Goal: Task Accomplishment & Management: Use online tool/utility

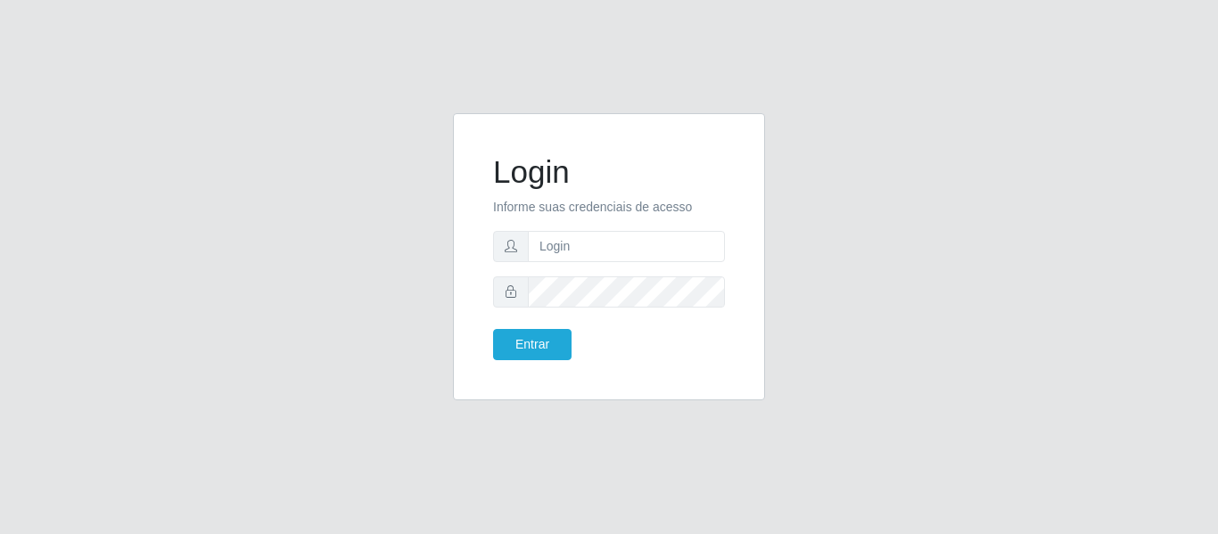
type input "[EMAIL_ADDRESS][DOMAIN_NAME]"
click at [493, 329] on button "Entrar" at bounding box center [532, 344] width 78 height 31
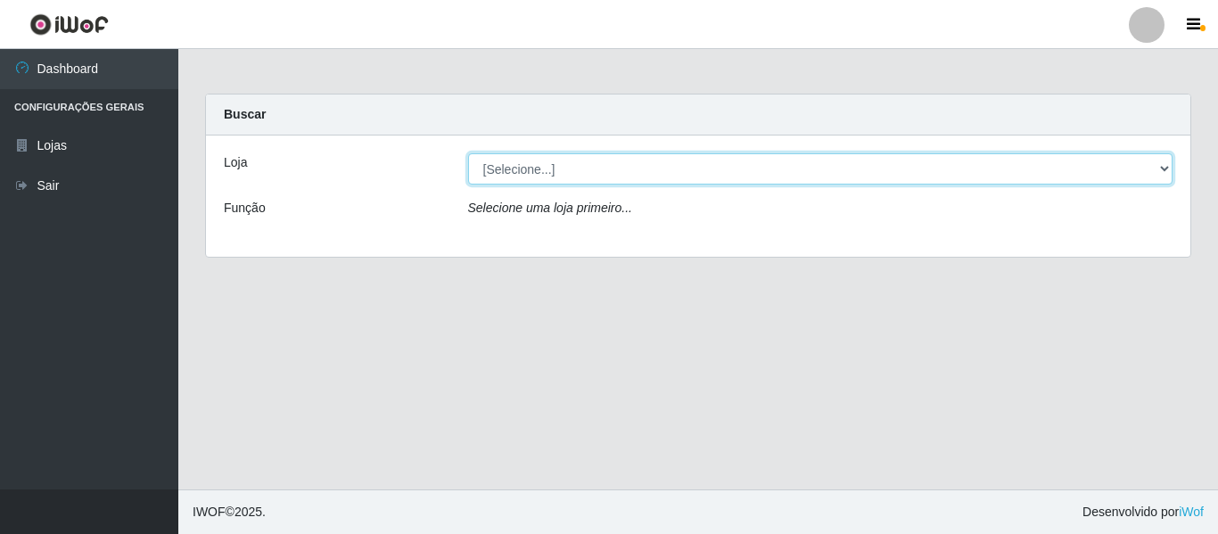
click at [549, 167] on select "[Selecione...] SuperFácil Atacado - São Gonçalo do Amarante" at bounding box center [820, 168] width 705 height 31
select select "408"
click at [468, 153] on select "[Selecione...] SuperFácil Atacado - São Gonçalo do Amarante" at bounding box center [820, 168] width 705 height 31
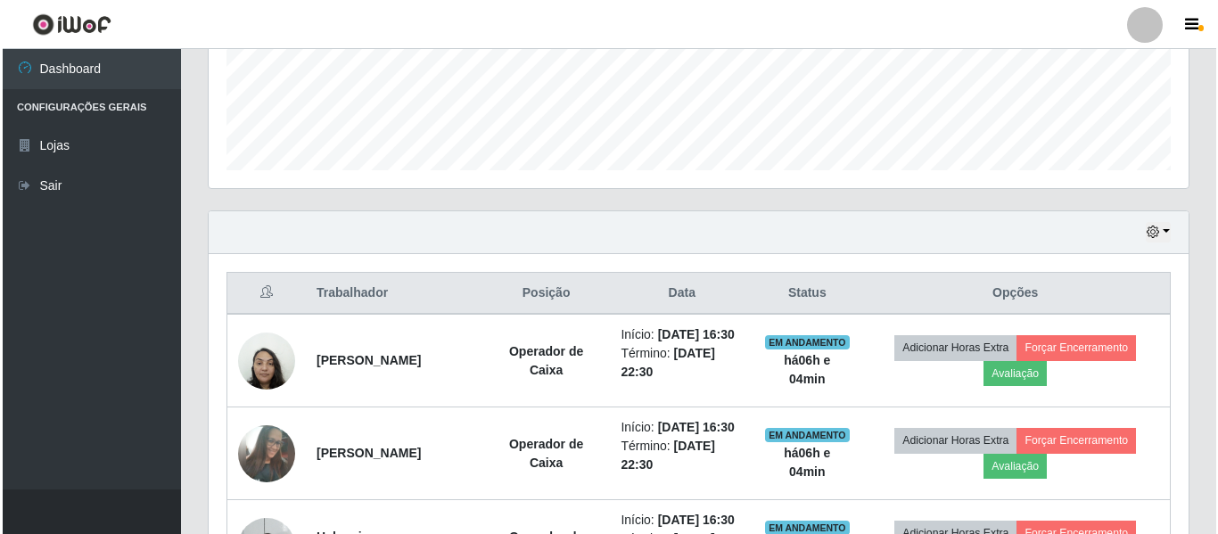
scroll to position [535, 0]
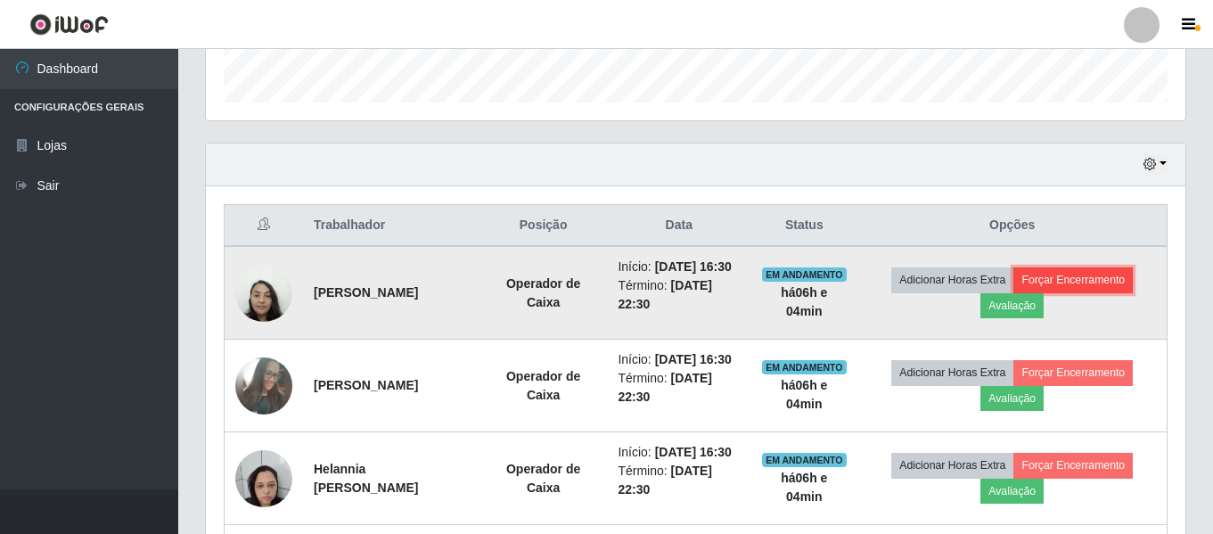
click at [1082, 288] on button "Forçar Encerramento" at bounding box center [1073, 279] width 119 height 25
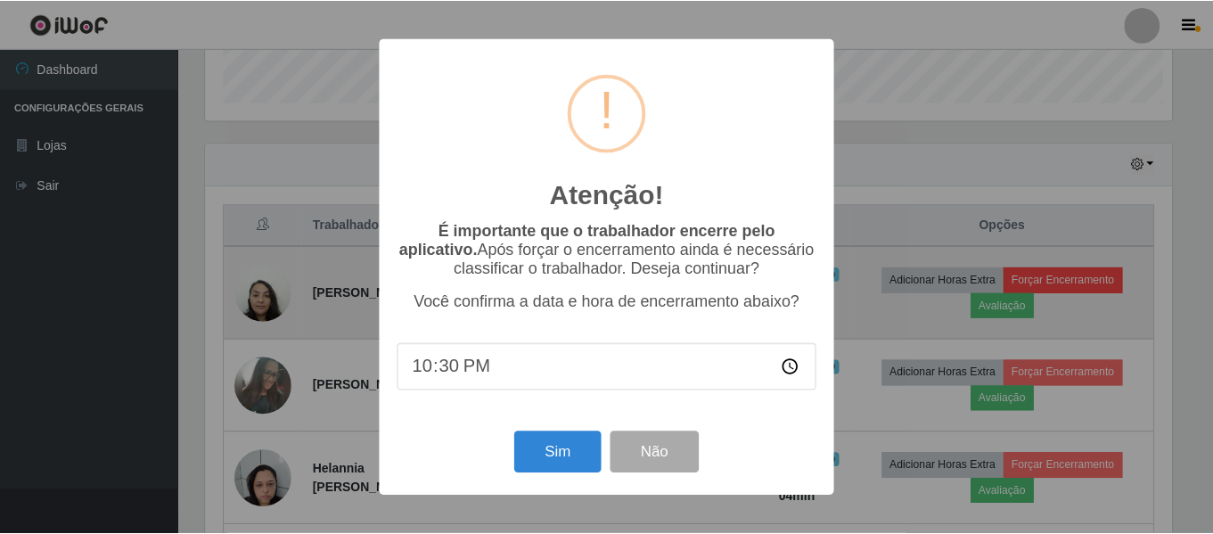
scroll to position [370, 971]
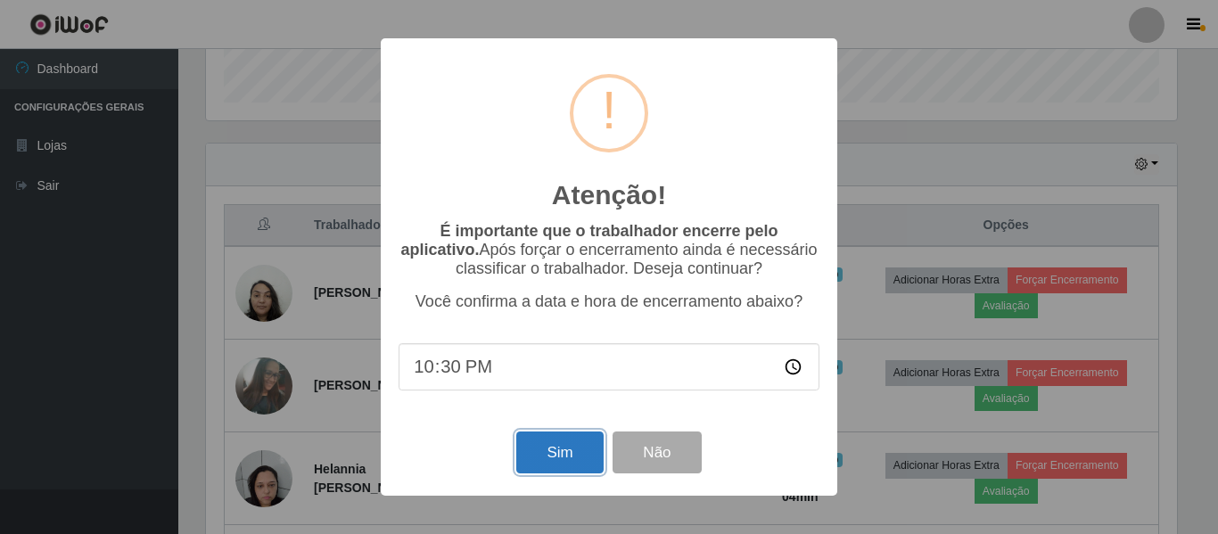
click at [548, 454] on button "Sim" at bounding box center [559, 452] width 86 height 42
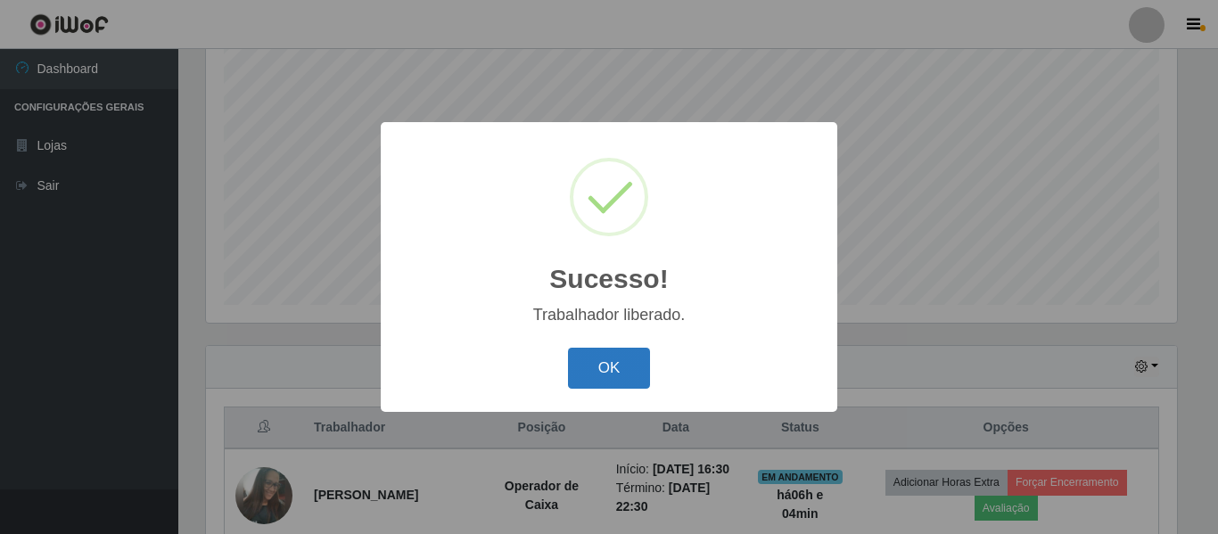
drag, startPoint x: 598, startPoint y: 394, endPoint x: 607, endPoint y: 387, distance: 11.4
click at [603, 389] on div "OK Cancel" at bounding box center [608, 367] width 421 height 51
click at [601, 367] on button "OK" at bounding box center [609, 369] width 83 height 42
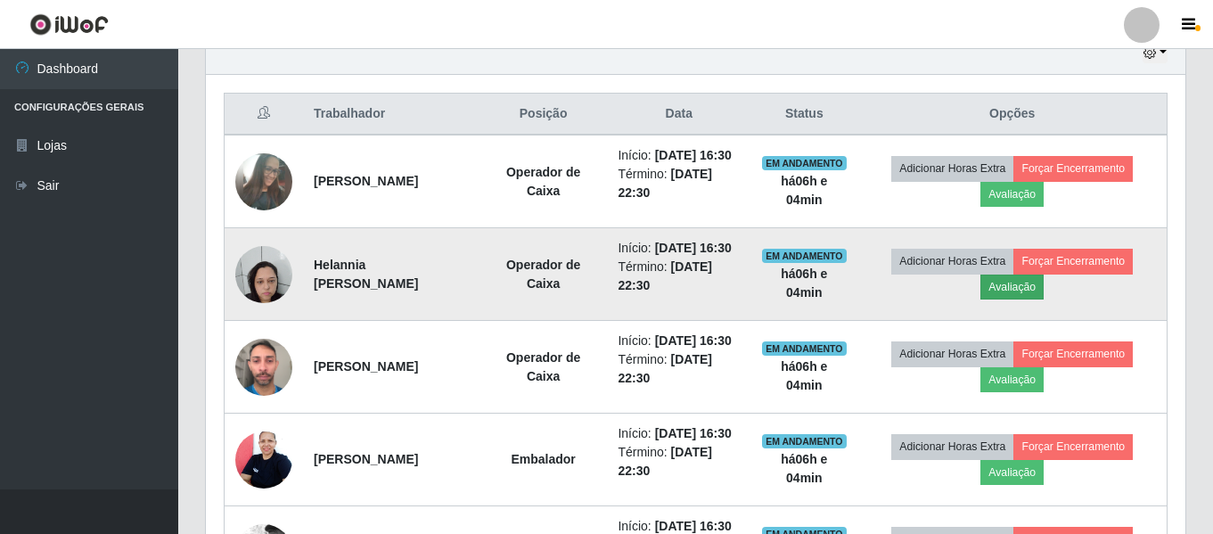
scroll to position [689, 0]
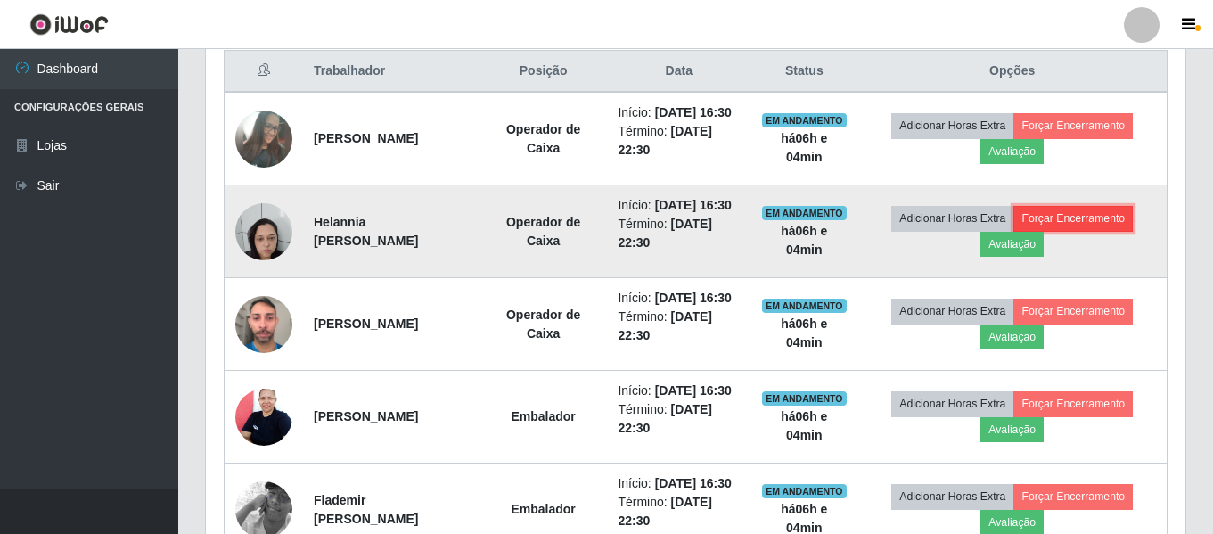
click at [1069, 231] on button "Forçar Encerramento" at bounding box center [1073, 218] width 119 height 25
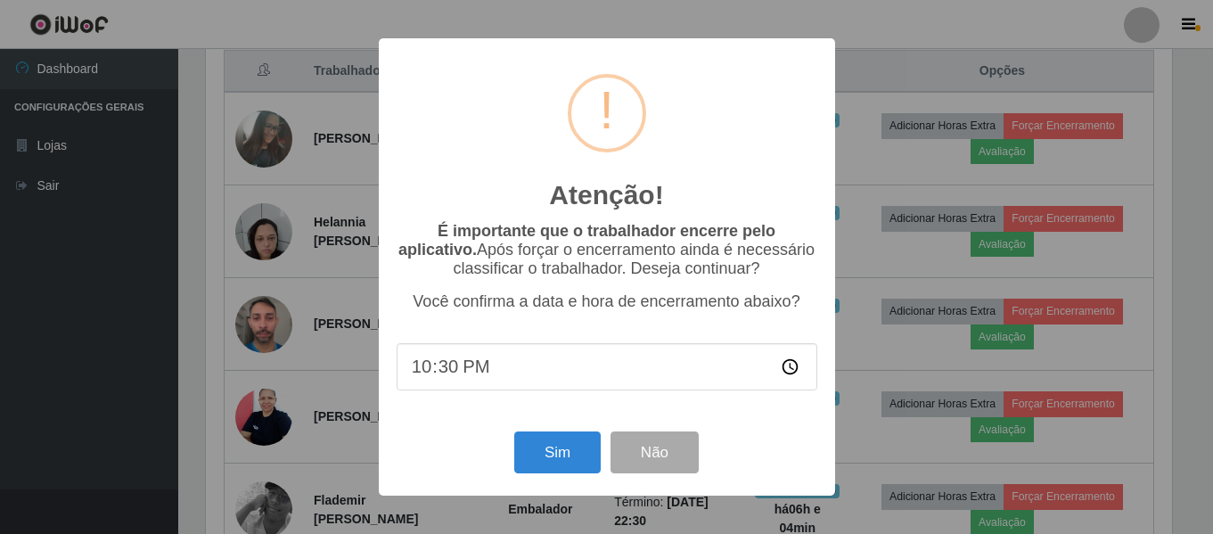
scroll to position [370, 971]
click at [561, 455] on button "Sim" at bounding box center [559, 452] width 86 height 42
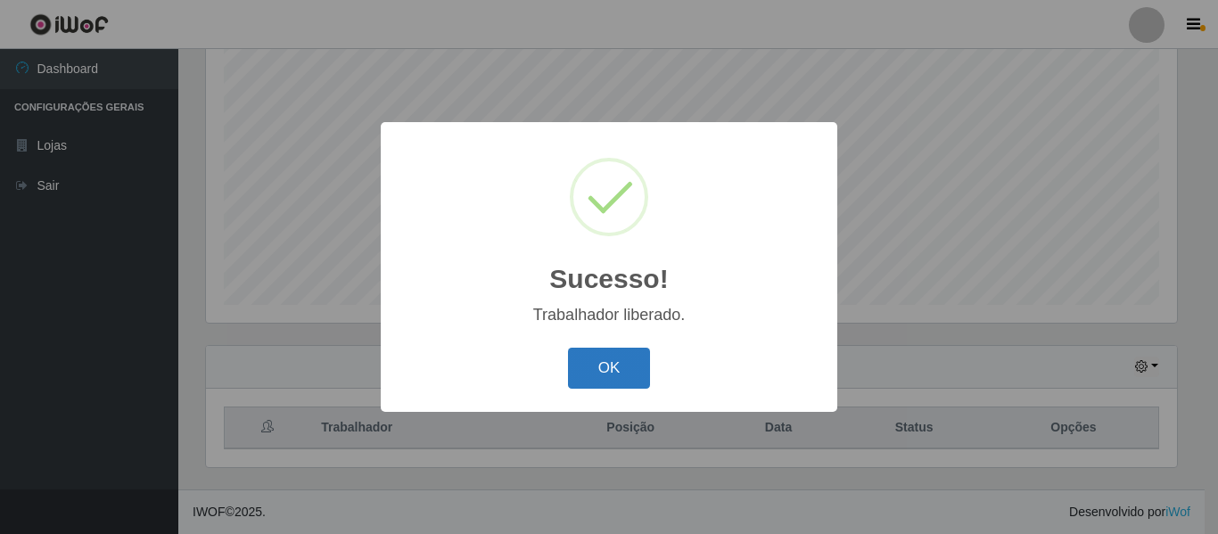
click at [616, 374] on button "OK" at bounding box center [609, 369] width 83 height 42
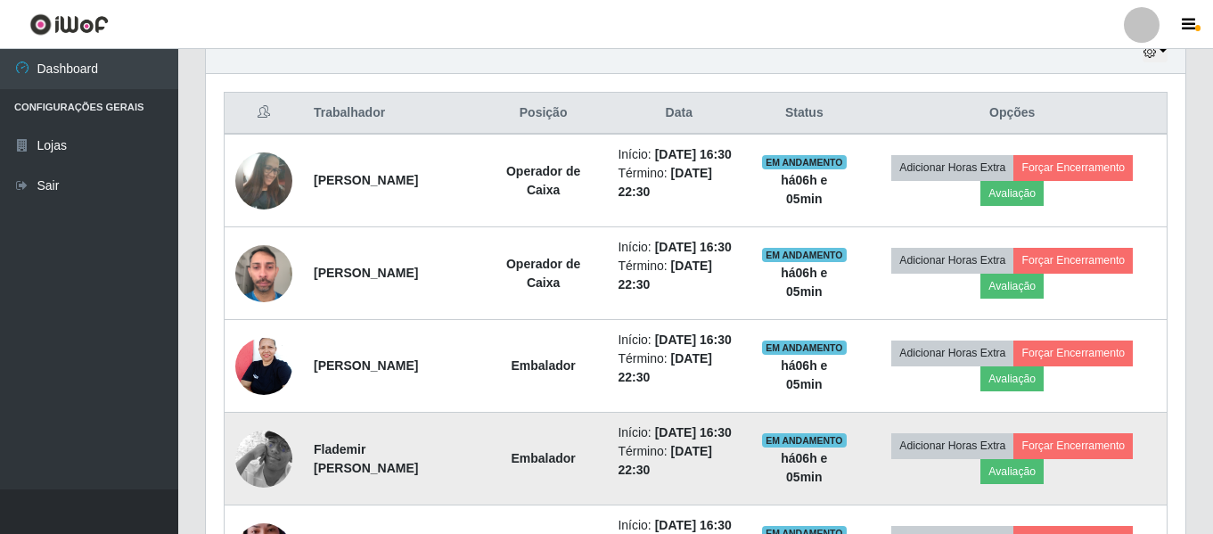
scroll to position [778, 0]
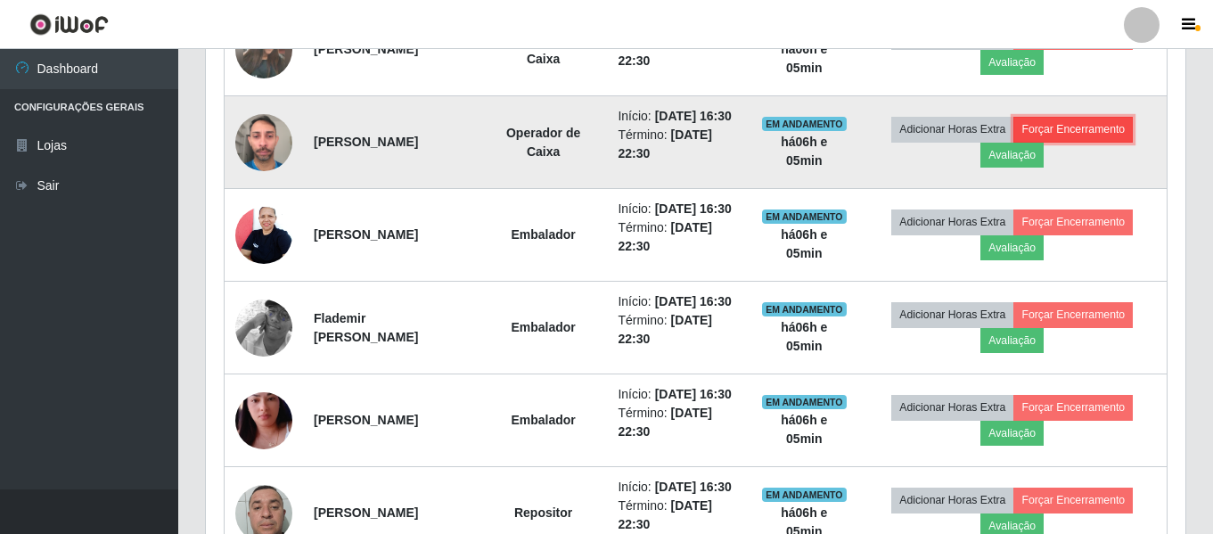
click at [1074, 142] on button "Forçar Encerramento" at bounding box center [1073, 129] width 119 height 25
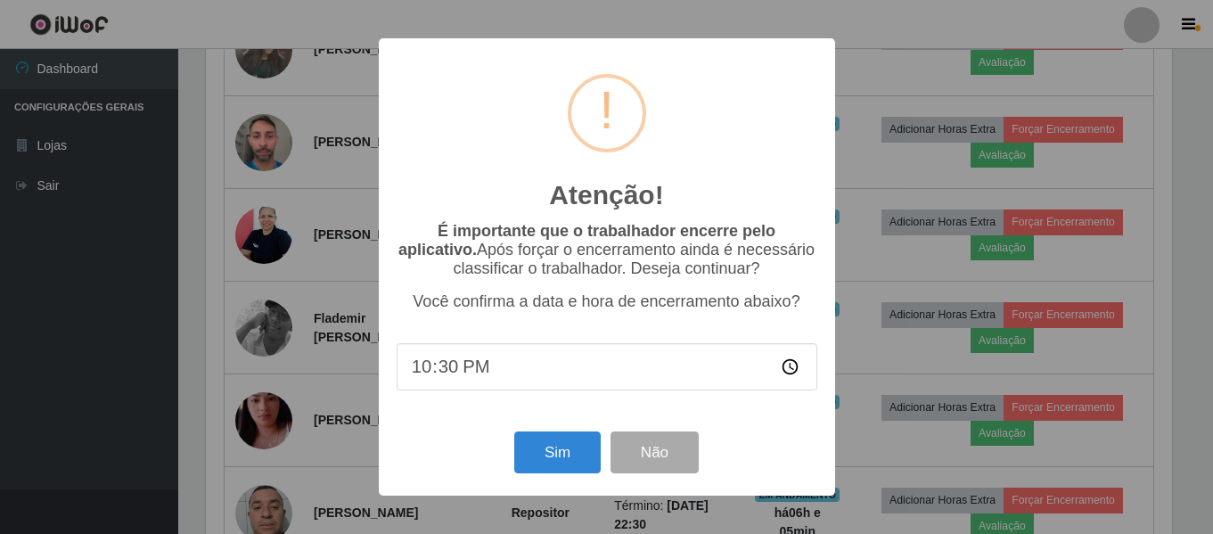
scroll to position [370, 971]
click at [551, 455] on button "Sim" at bounding box center [559, 452] width 86 height 42
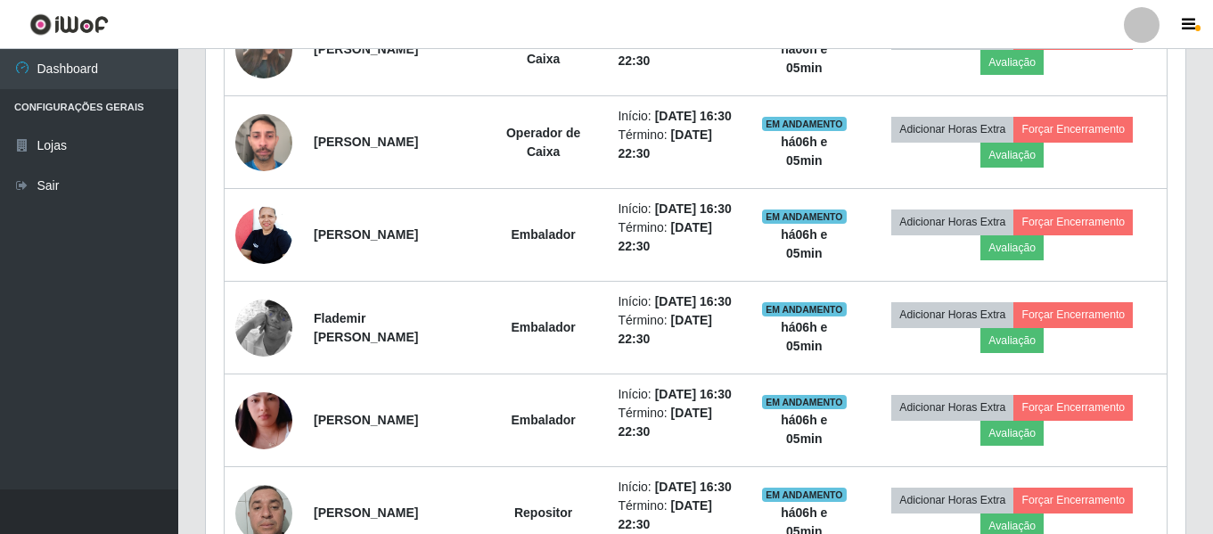
scroll to position [0, 0]
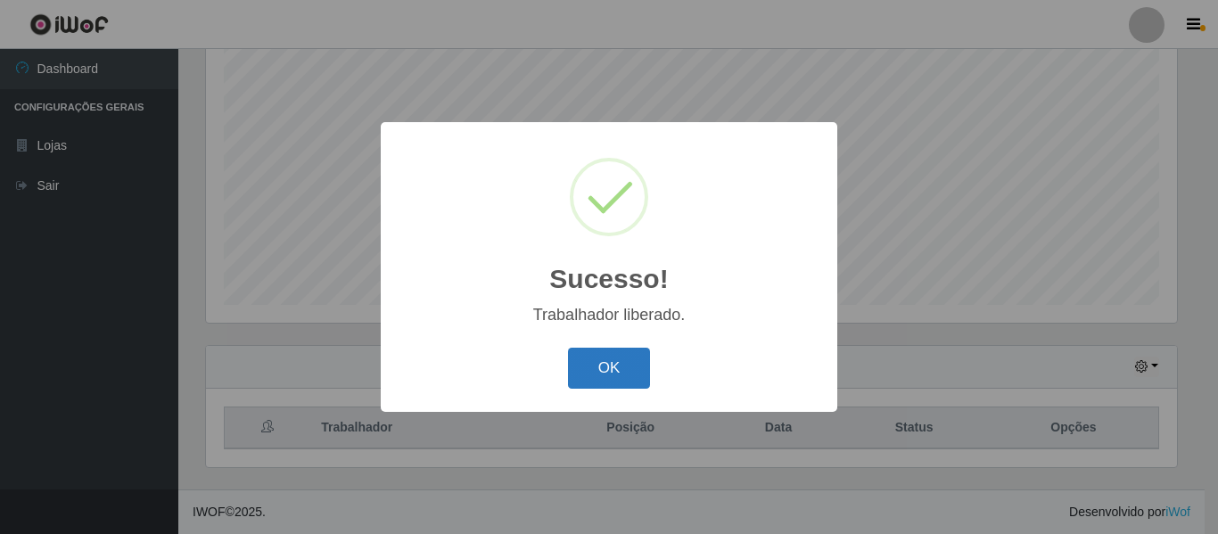
click at [596, 381] on button "OK" at bounding box center [609, 369] width 83 height 42
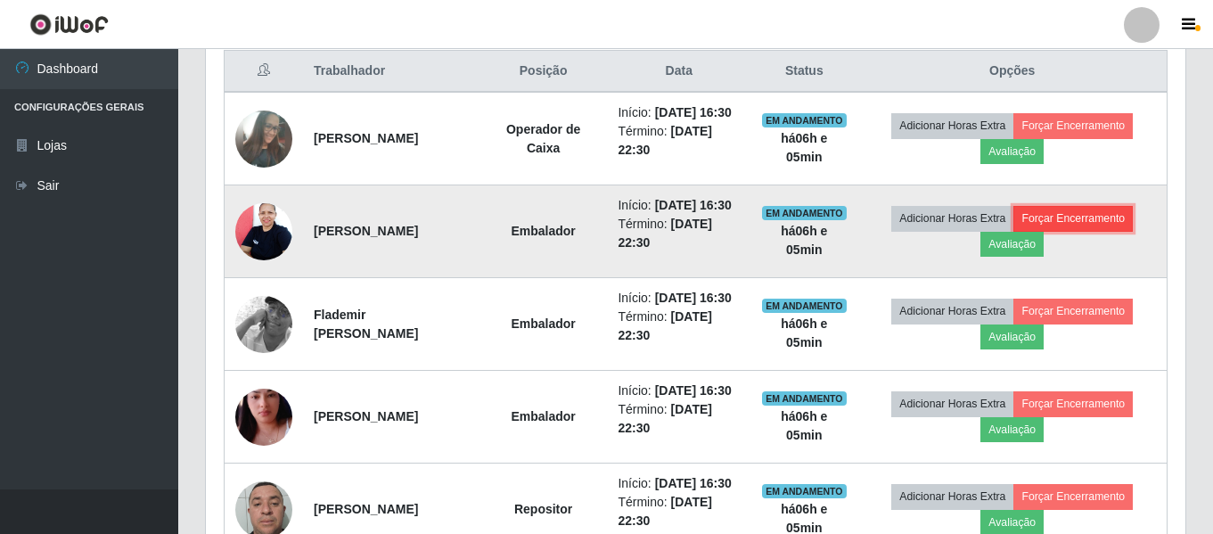
click at [1086, 231] on button "Forçar Encerramento" at bounding box center [1073, 218] width 119 height 25
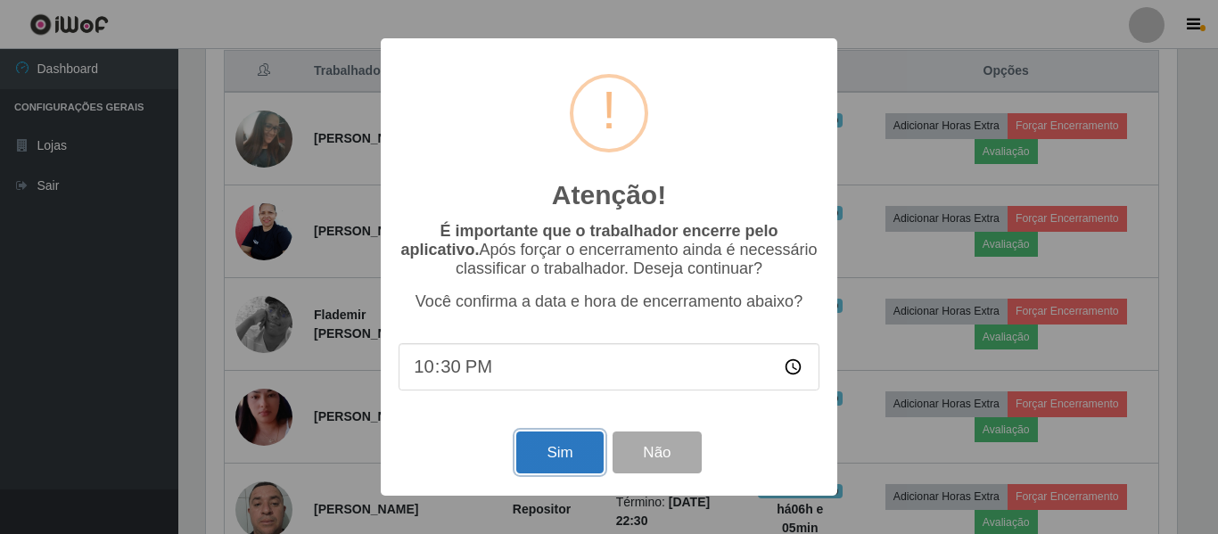
click at [579, 458] on button "Sim" at bounding box center [559, 452] width 86 height 42
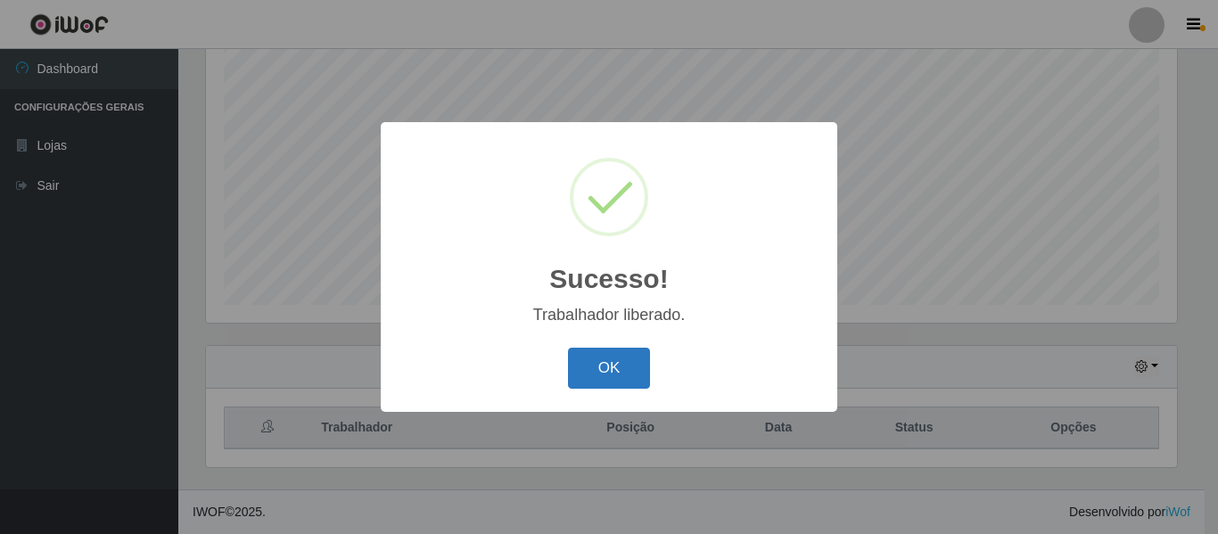
click at [576, 349] on button "OK" at bounding box center [609, 369] width 83 height 42
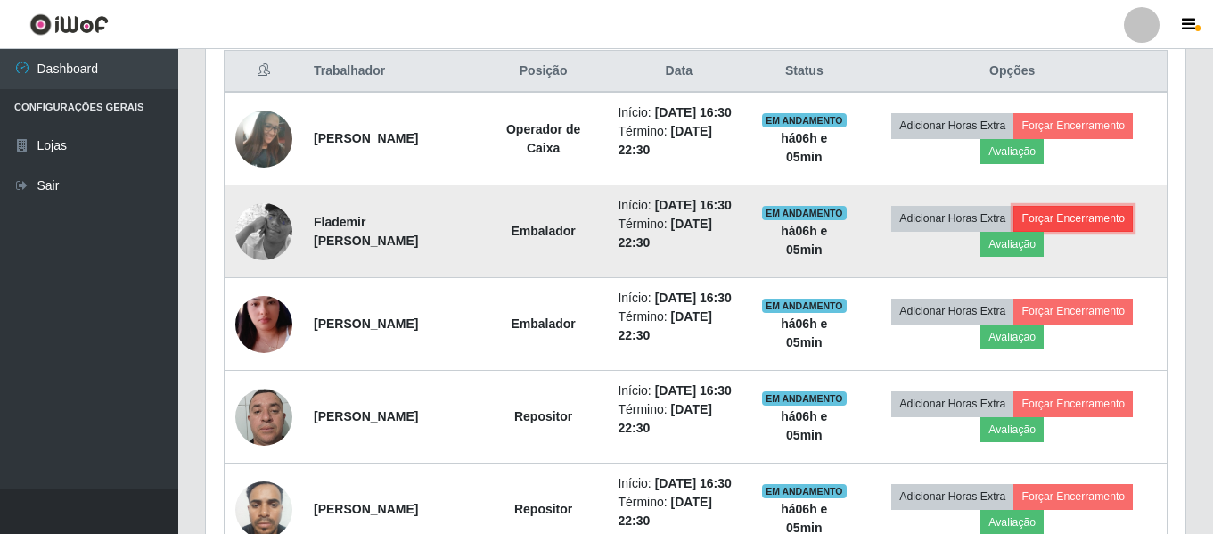
click at [1063, 231] on button "Forçar Encerramento" at bounding box center [1073, 218] width 119 height 25
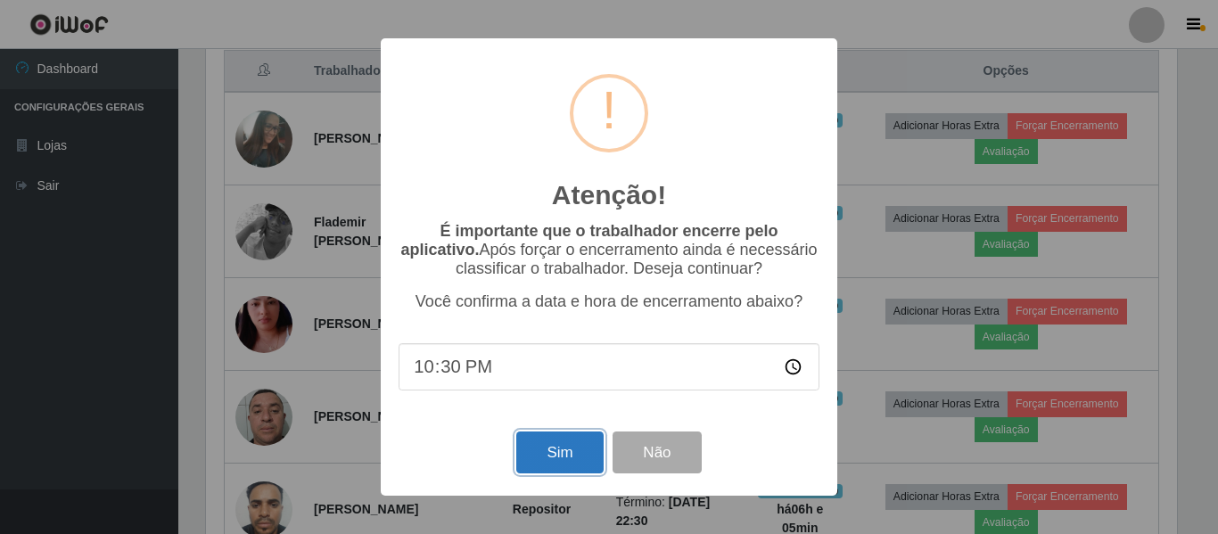
click at [573, 462] on button "Sim" at bounding box center [559, 452] width 86 height 42
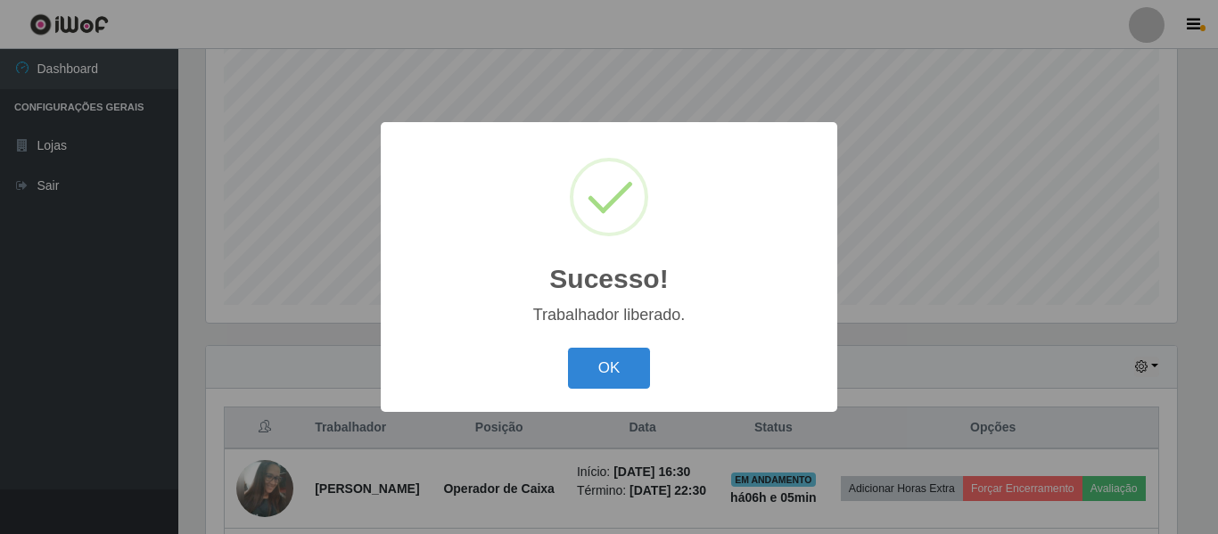
click at [637, 374] on button "OK" at bounding box center [609, 369] width 83 height 42
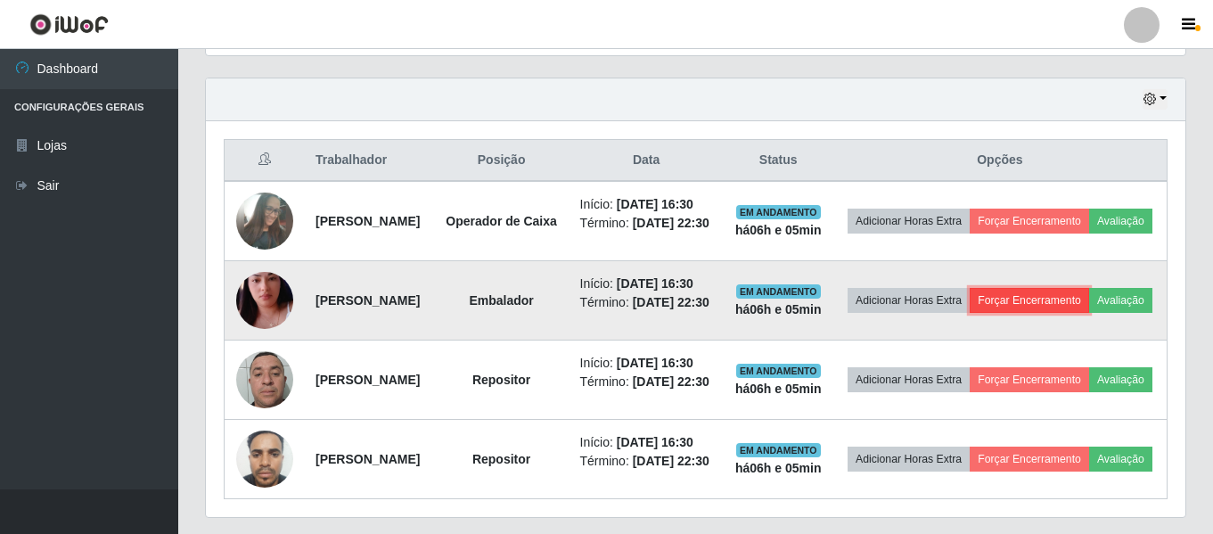
click at [1070, 313] on button "Forçar Encerramento" at bounding box center [1029, 300] width 119 height 25
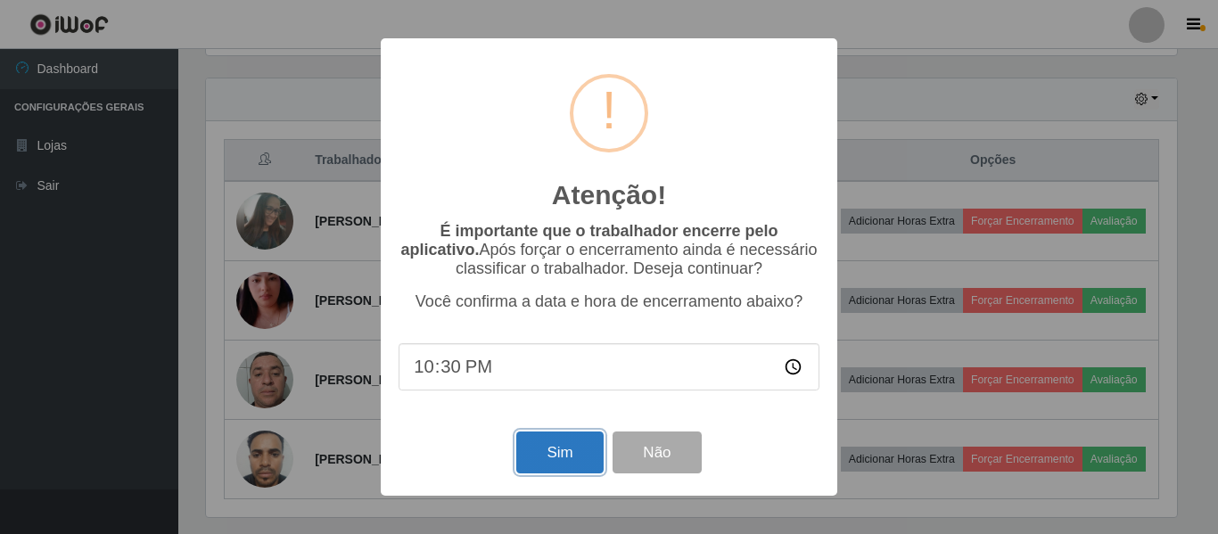
click at [548, 470] on button "Sim" at bounding box center [559, 452] width 86 height 42
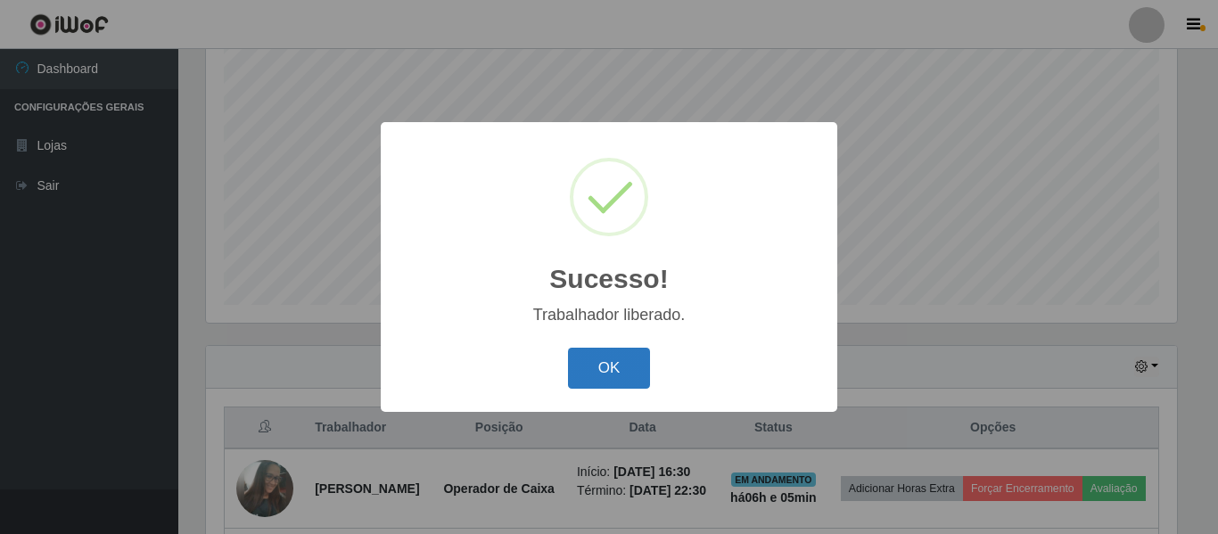
click at [605, 365] on button "OK" at bounding box center [609, 369] width 83 height 42
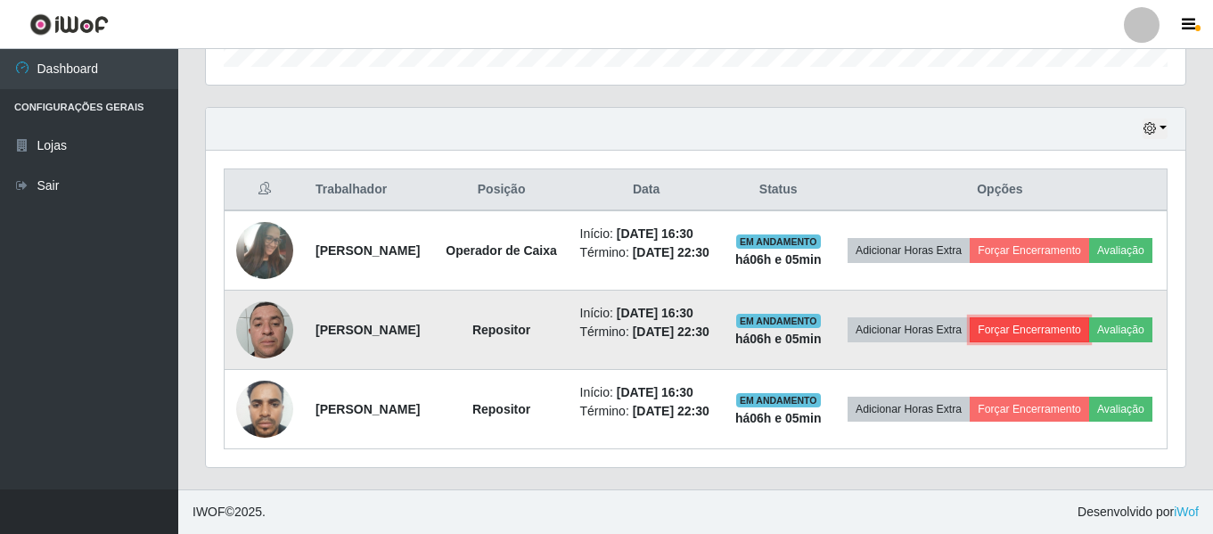
click at [1080, 317] on button "Forçar Encerramento" at bounding box center [1029, 329] width 119 height 25
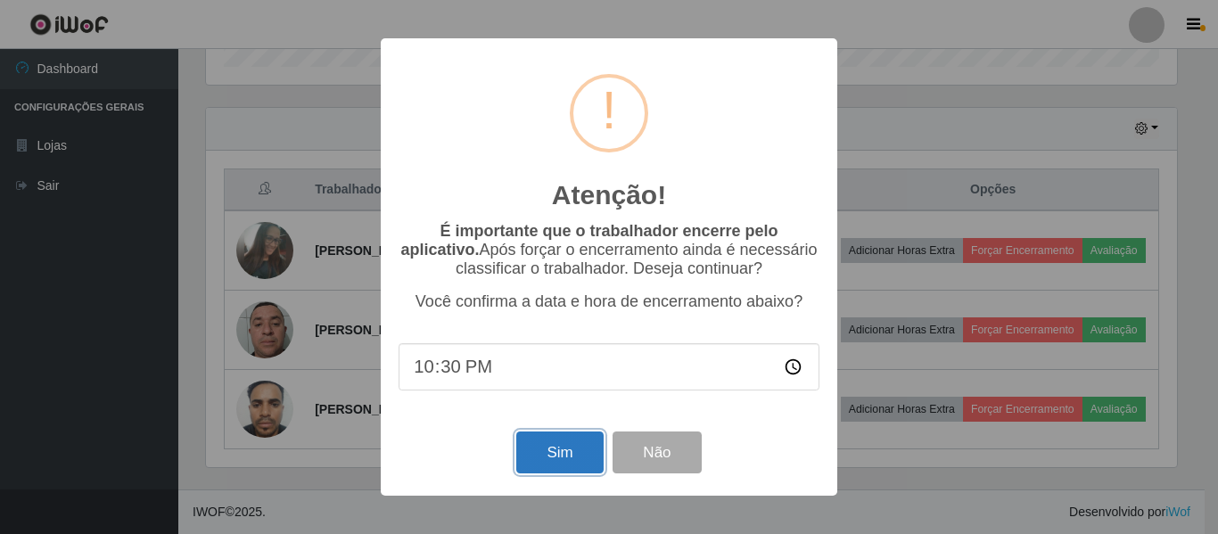
click at [541, 455] on button "Sim" at bounding box center [559, 452] width 86 height 42
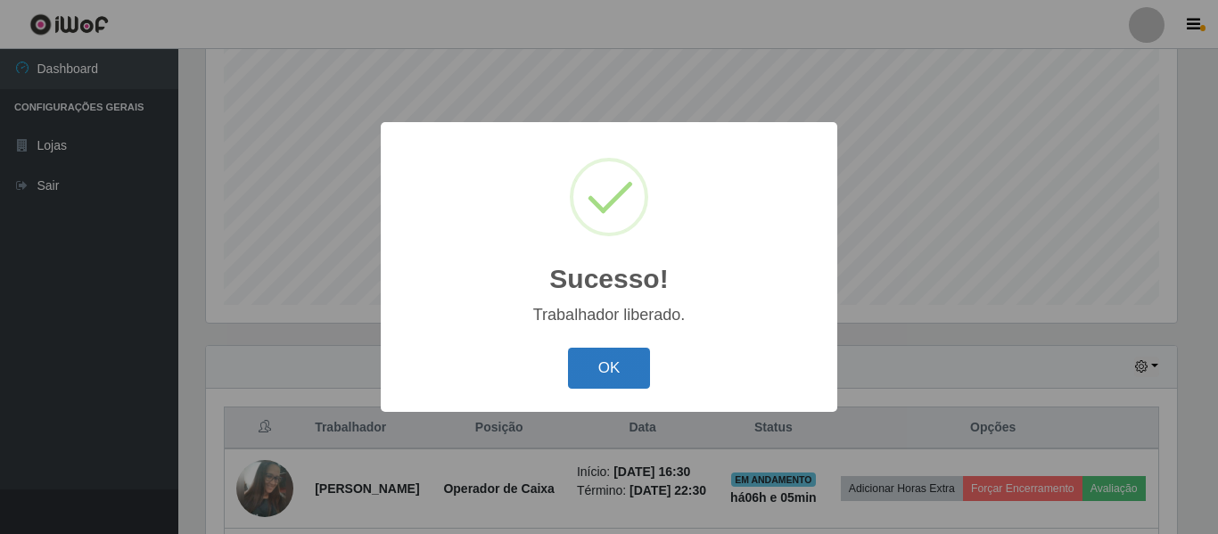
click at [628, 370] on button "OK" at bounding box center [609, 369] width 83 height 42
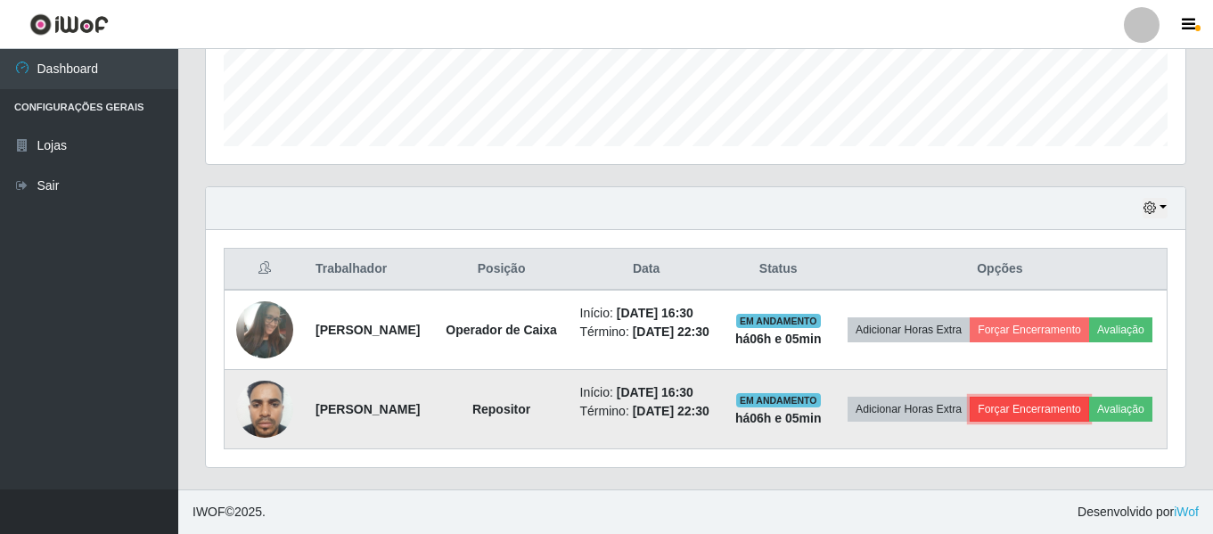
click at [1074, 397] on button "Forçar Encerramento" at bounding box center [1029, 409] width 119 height 25
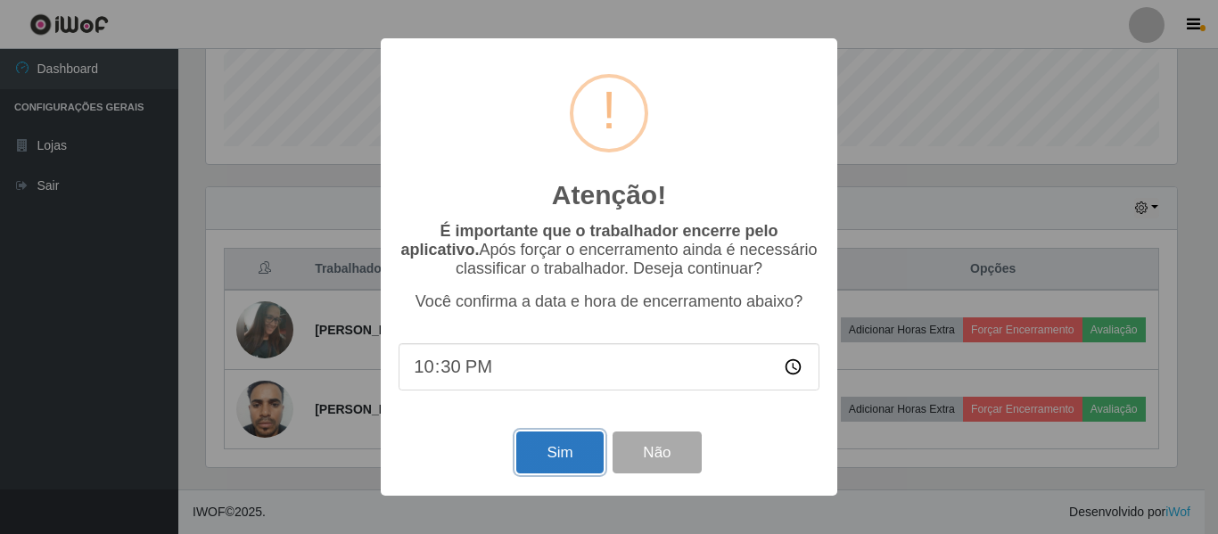
click at [570, 447] on button "Sim" at bounding box center [559, 452] width 86 height 42
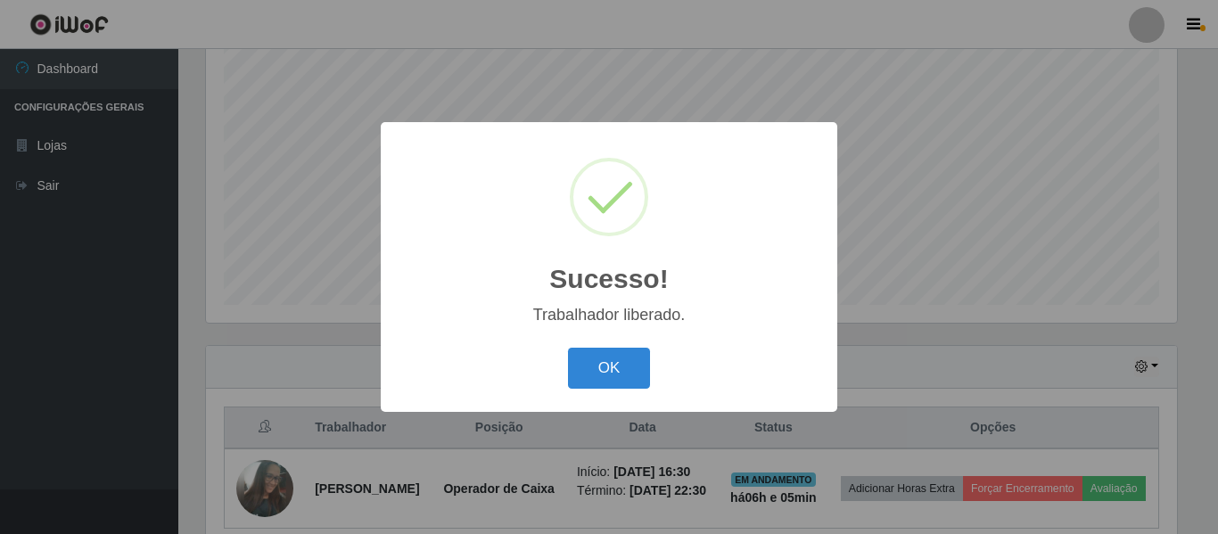
click at [598, 346] on div "OK Cancel" at bounding box center [608, 367] width 421 height 51
click at [610, 349] on button "OK" at bounding box center [609, 369] width 83 height 42
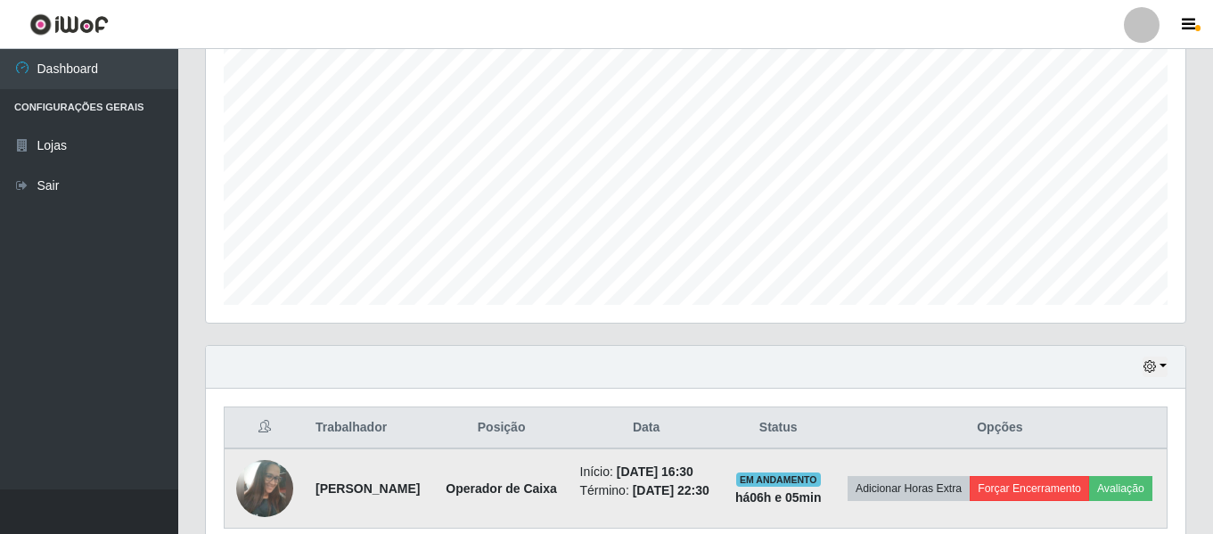
click at [1081, 479] on td "Adicionar Horas Extra Forçar Encerramento Avaliação" at bounding box center [1000, 488] width 334 height 80
click at [1072, 485] on button "Forçar Encerramento" at bounding box center [1029, 488] width 119 height 25
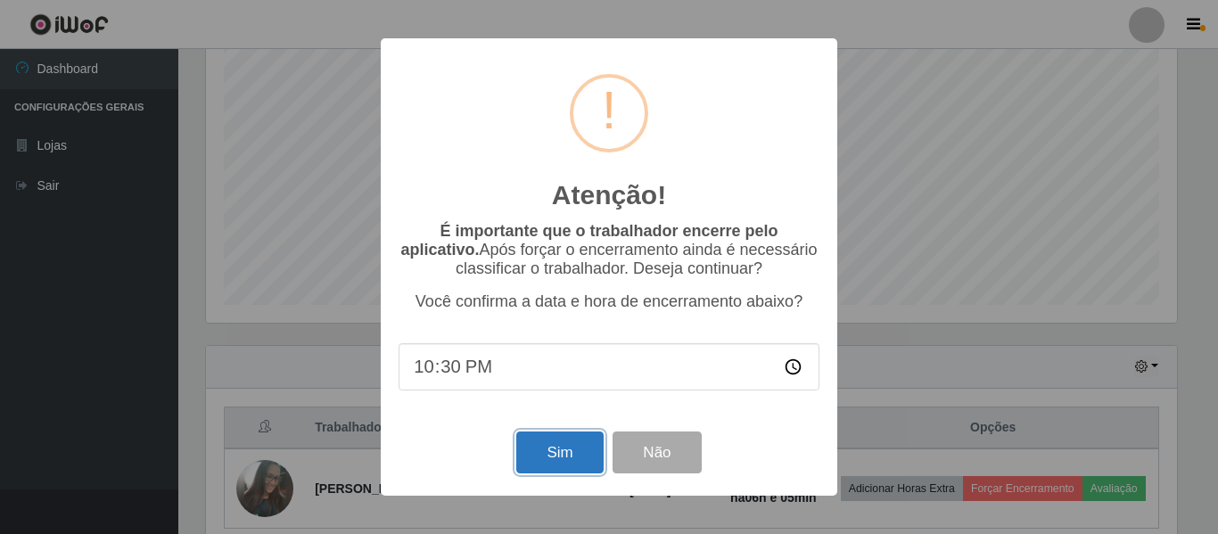
click at [589, 457] on button "Sim" at bounding box center [559, 452] width 86 height 42
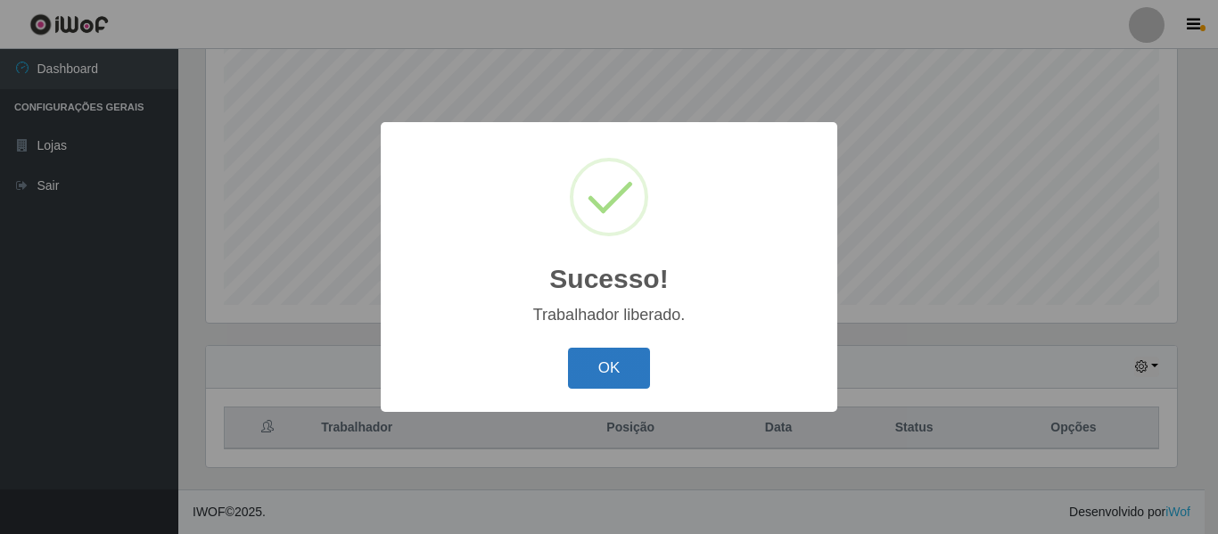
click at [606, 357] on button "OK" at bounding box center [609, 369] width 83 height 42
